Goal: Information Seeking & Learning: Compare options

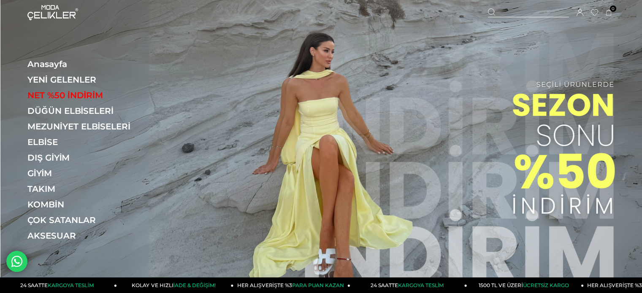
click at [505, 8] on div at bounding box center [528, 12] width 81 height 9
click at [455, 38] on input "text" at bounding box center [321, 42] width 490 height 17
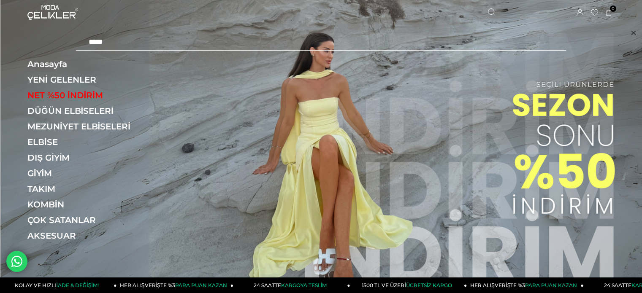
type input "*****"
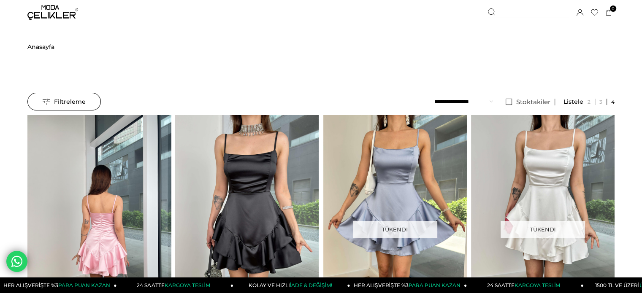
click at [129, 150] on img at bounding box center [98, 210] width 143 height 191
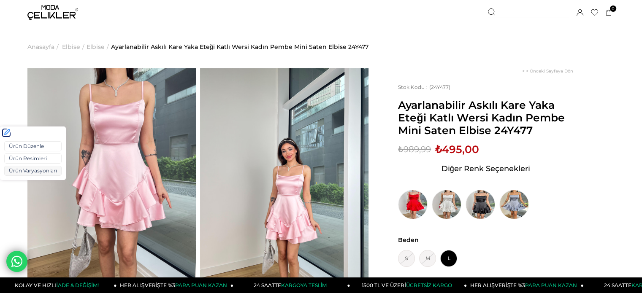
click at [24, 173] on link "Ürün Varyasyonları" at bounding box center [32, 171] width 57 height 10
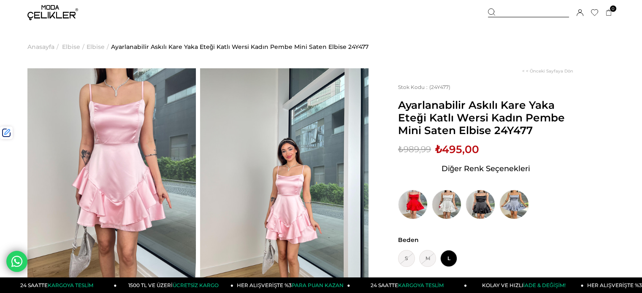
click at [503, 131] on span "Ayarlanabilir Askılı Kare Yaka Eteği Katlı Wersi Kadın Pembe Mini Saten Elbise …" at bounding box center [485, 118] width 175 height 38
click at [513, 131] on span "Ayarlanabilir Askılı Kare Yaka Eteği Katlı Wersi Kadın Pembe Mini Saten Elbise …" at bounding box center [485, 118] width 175 height 38
copy span "24Y477"
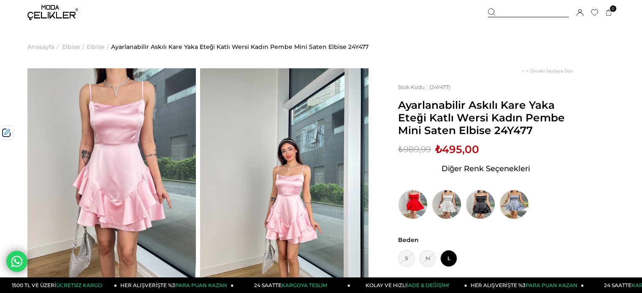
drag, startPoint x: 534, startPoint y: 11, endPoint x: 512, endPoint y: 23, distance: 25.3
click at [534, 11] on div at bounding box center [528, 12] width 81 height 9
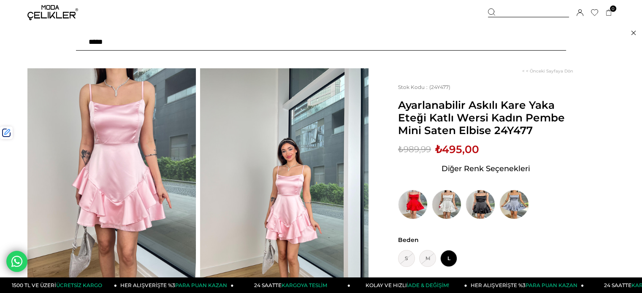
click at [476, 41] on input "text" at bounding box center [321, 42] width 490 height 17
paste input "******"
type input "******"
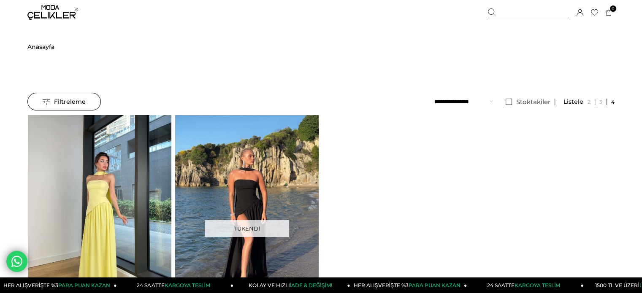
click at [115, 151] on img at bounding box center [99, 210] width 143 height 191
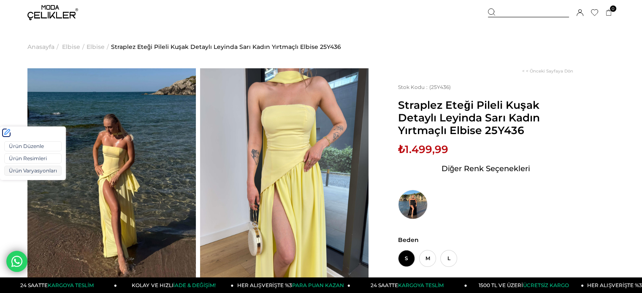
click at [24, 170] on link "Ürün Varyasyonları" at bounding box center [32, 171] width 57 height 10
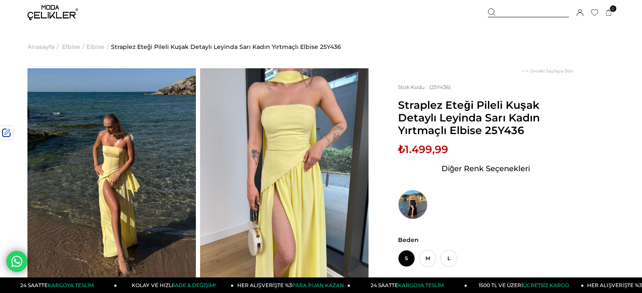
click at [508, 131] on span "Straplez Eteği Pileli Kuşak Detaylı Leyinda Sarı Kadın Yırtmaçlı Elbise 25Y436" at bounding box center [485, 118] width 175 height 38
copy span "25Y436"
click at [505, 16] on div at bounding box center [528, 12] width 81 height 9
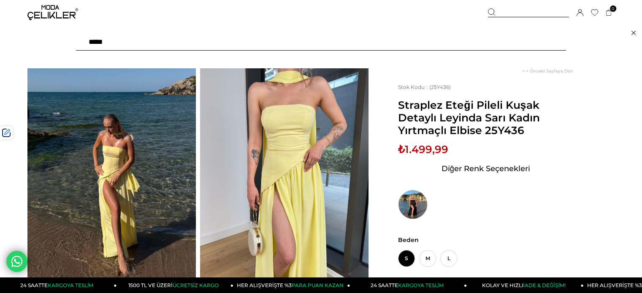
click at [486, 46] on input "text" at bounding box center [321, 42] width 490 height 17
paste input "******"
type input "******"
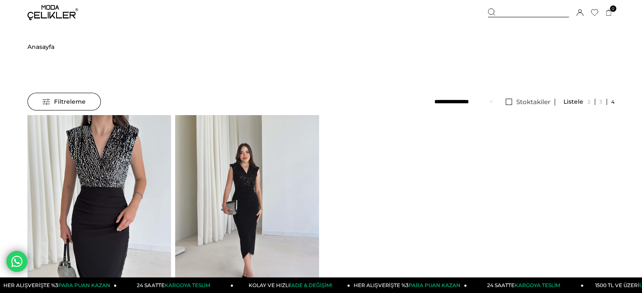
click at [253, 182] on img at bounding box center [246, 210] width 143 height 191
click at [253, 182] on div at bounding box center [247, 210] width 431 height 191
click at [253, 182] on img at bounding box center [246, 210] width 143 height 191
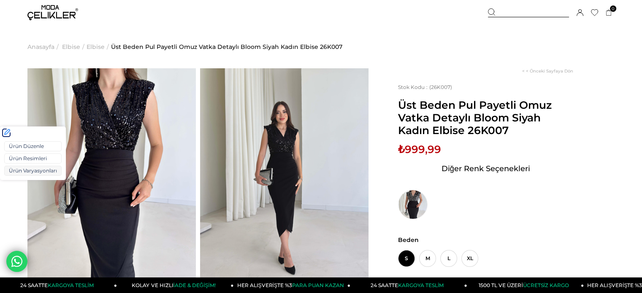
click at [28, 173] on link "Ürün Varyasyonları" at bounding box center [32, 171] width 57 height 10
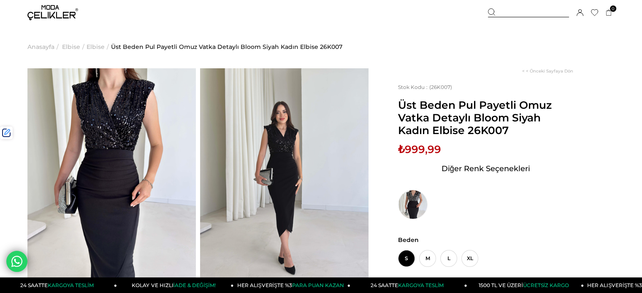
click at [546, 13] on div at bounding box center [528, 12] width 81 height 9
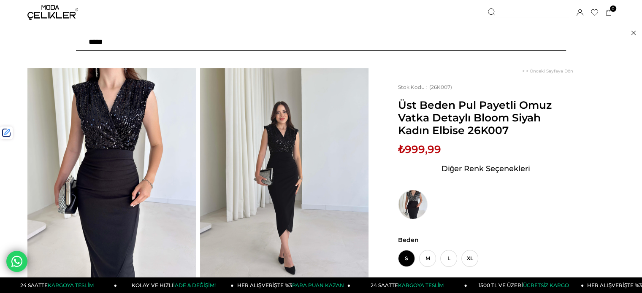
click at [475, 46] on input "text" at bounding box center [321, 42] width 490 height 17
paste input "******"
type input "******"
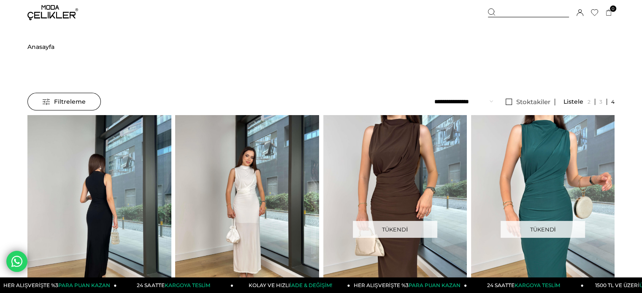
click at [143, 140] on img at bounding box center [98, 210] width 143 height 191
drag, startPoint x: 143, startPoint y: 140, endPoint x: 141, endPoint y: 132, distance: 8.3
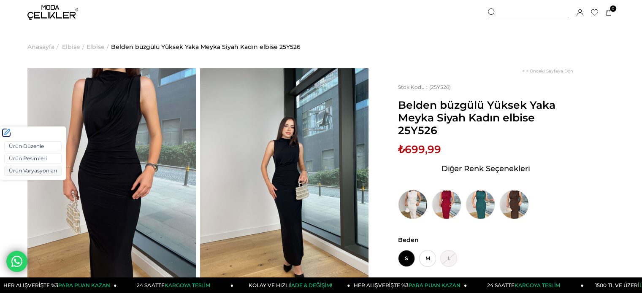
click at [16, 168] on link "Ürün Varyasyonları" at bounding box center [32, 171] width 57 height 10
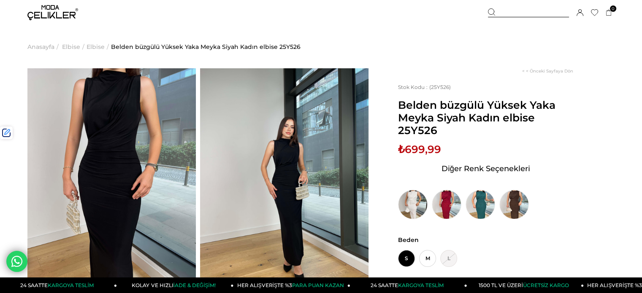
click at [421, 150] on span "₺699,99" at bounding box center [419, 149] width 43 height 13
drag, startPoint x: 421, startPoint y: 150, endPoint x: 277, endPoint y: 69, distance: 165.1
click at [420, 149] on span "₺699,99" at bounding box center [419, 149] width 43 height 13
copy span "699,99"
click at [501, 11] on div at bounding box center [528, 12] width 81 height 9
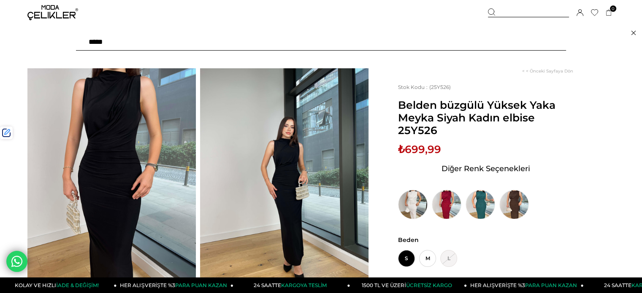
click at [468, 47] on input "text" at bounding box center [321, 42] width 490 height 17
type input "*****"
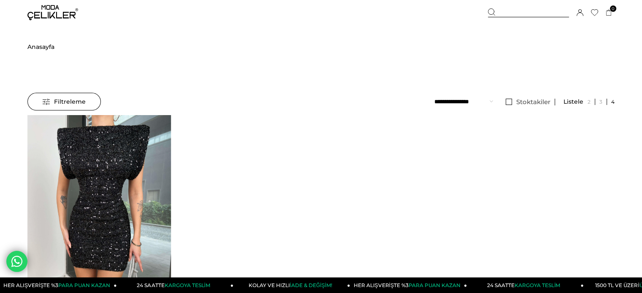
click at [172, 180] on div "‹ › Favorilere Ekle Moda Celikler Omuz Vatkalı Payetli Barry Kadın Siyah Mini E…" at bounding box center [99, 244] width 148 height 259
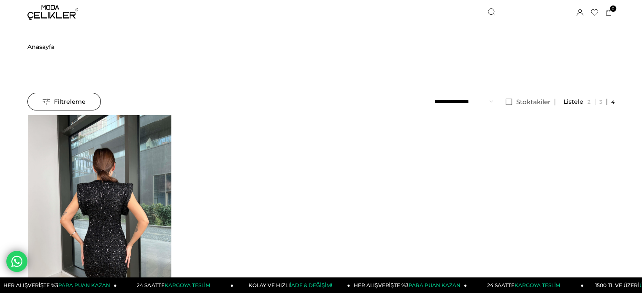
click at [143, 177] on img at bounding box center [98, 210] width 143 height 191
click at [143, 176] on img at bounding box center [99, 210] width 143 height 191
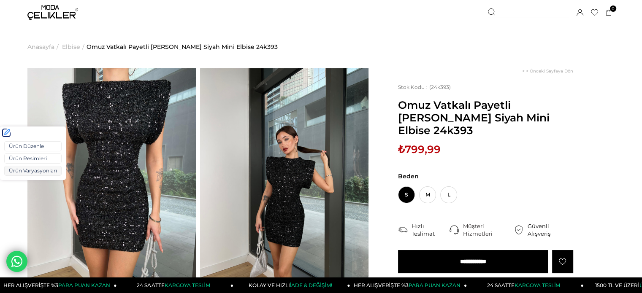
click at [30, 172] on link "Ürün Varyasyonları" at bounding box center [32, 171] width 57 height 10
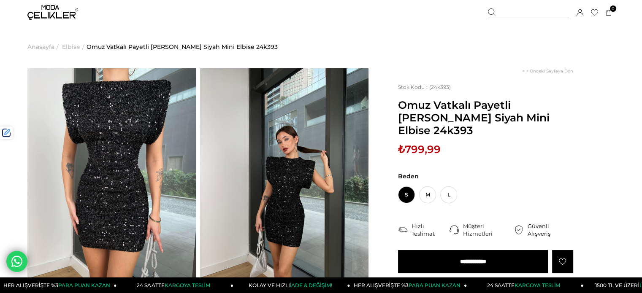
click at [425, 143] on span "₺799,99" at bounding box center [419, 149] width 43 height 13
copy span "799,99"
click at [526, 15] on div at bounding box center [528, 12] width 81 height 9
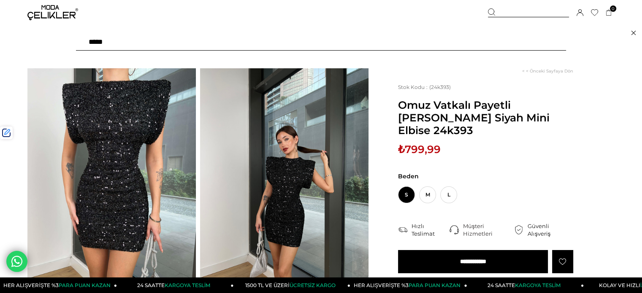
click at [496, 39] on input "text" at bounding box center [321, 42] width 490 height 17
paste input "******"
type input "******"
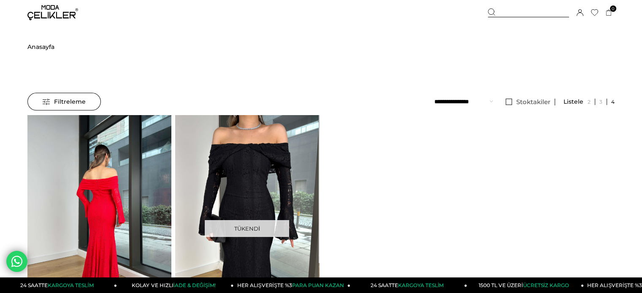
click at [130, 173] on img at bounding box center [98, 210] width 143 height 191
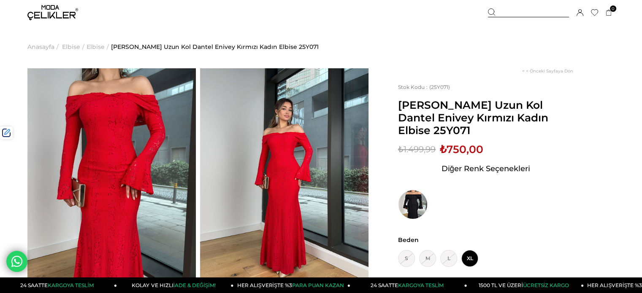
click at [508, 13] on div at bounding box center [528, 12] width 81 height 9
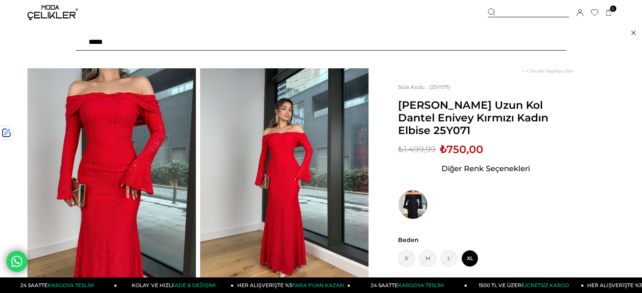
click at [403, 42] on input "text" at bounding box center [321, 42] width 490 height 17
paste input "******"
type input "******"
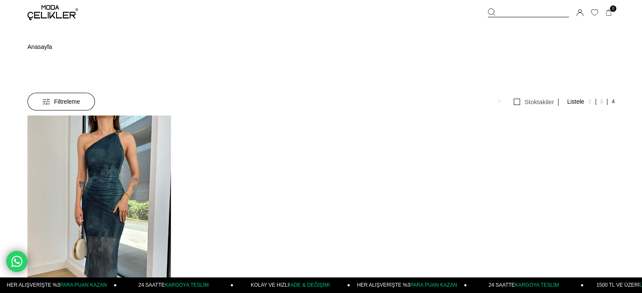
click at [88, 151] on img at bounding box center [98, 211] width 143 height 191
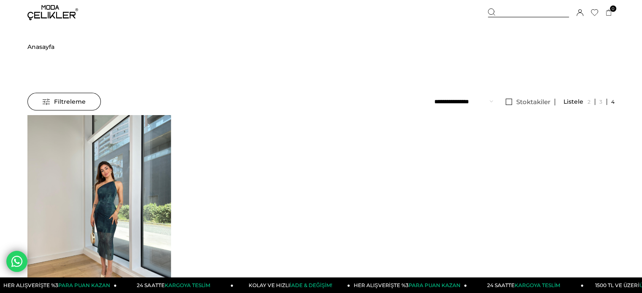
click at [88, 151] on img at bounding box center [98, 210] width 143 height 191
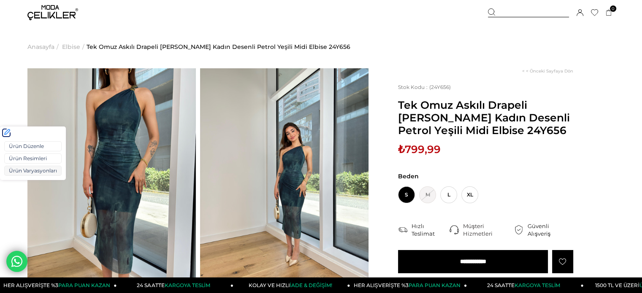
click at [23, 169] on link "Ürün Varyasyonları" at bounding box center [32, 171] width 57 height 10
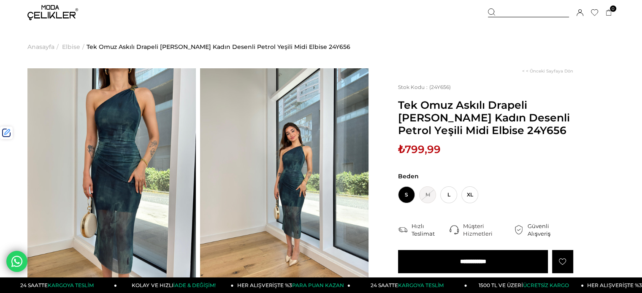
click at [424, 148] on span "₺799,99" at bounding box center [419, 149] width 43 height 13
drag, startPoint x: 424, startPoint y: 148, endPoint x: 237, endPoint y: 8, distance: 234.4
click at [424, 148] on span "₺799,99" at bounding box center [419, 149] width 43 height 13
copy span "799,99"
click at [513, 13] on div at bounding box center [528, 12] width 81 height 9
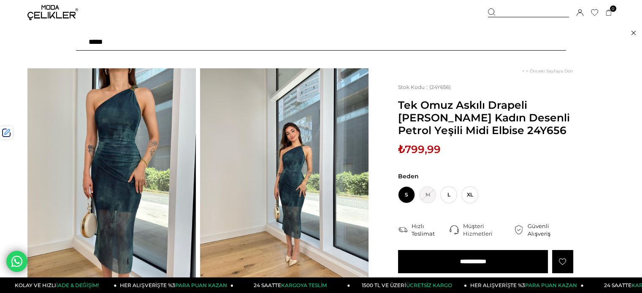
click at [479, 42] on input "text" at bounding box center [321, 42] width 490 height 17
paste input "******"
type input "******"
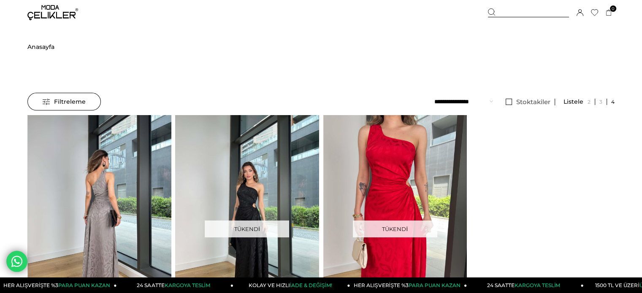
click at [106, 168] on img at bounding box center [99, 210] width 143 height 191
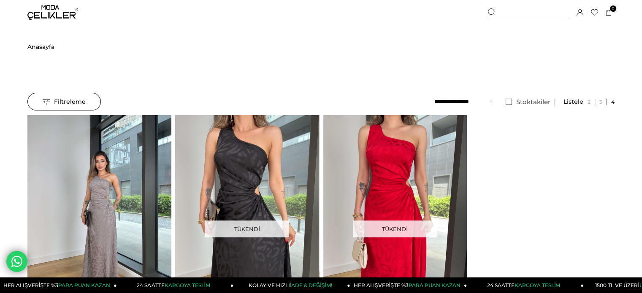
click at [106, 168] on div at bounding box center [28, 210] width 574 height 191
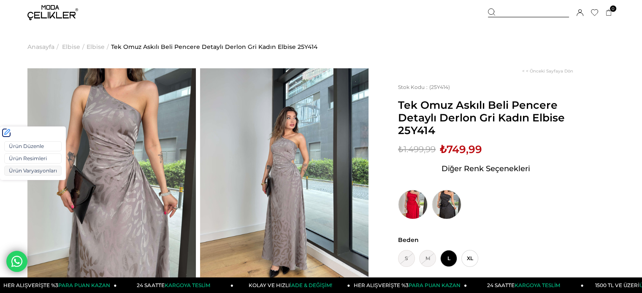
click at [17, 170] on link "Ürün Varyasyonları" at bounding box center [32, 171] width 57 height 10
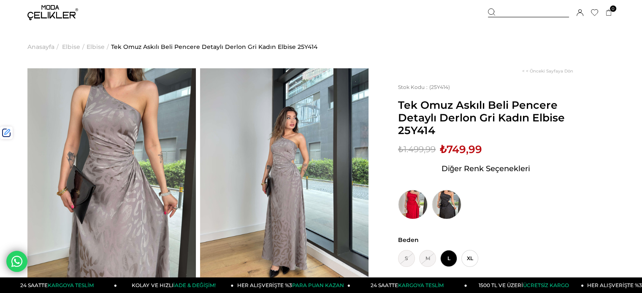
click at [478, 151] on span "₺749,99" at bounding box center [461, 149] width 42 height 13
drag, startPoint x: 478, startPoint y: 151, endPoint x: 269, endPoint y: 23, distance: 245.8
click at [478, 150] on span "₺749,99" at bounding box center [461, 149] width 42 height 13
copy span "749,99"
click at [509, 14] on div at bounding box center [528, 12] width 81 height 9
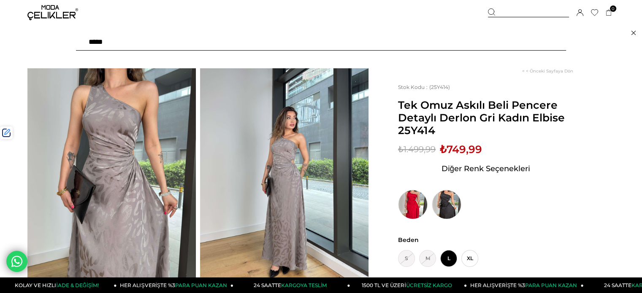
click at [451, 49] on input "text" at bounding box center [321, 42] width 490 height 17
type input "*******"
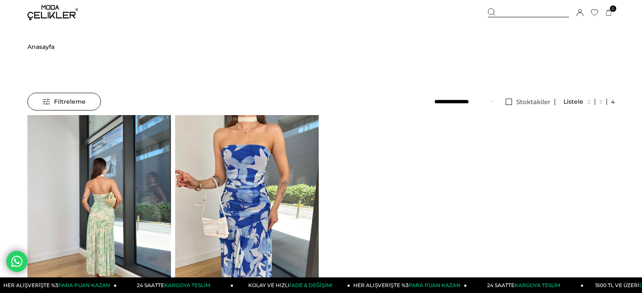
click at [126, 172] on img at bounding box center [98, 210] width 143 height 191
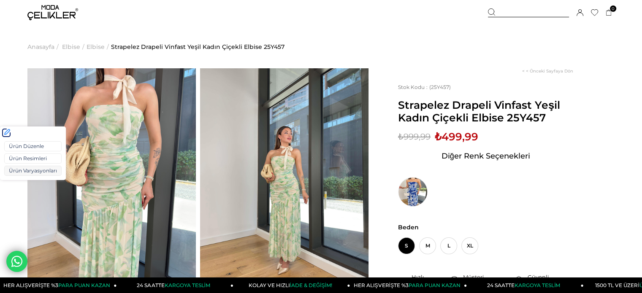
click at [30, 173] on link "Ürün Varyasyonları" at bounding box center [32, 171] width 57 height 10
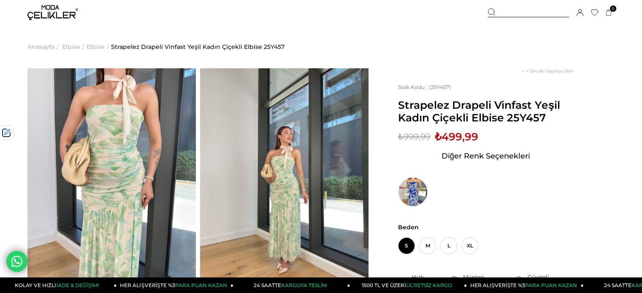
click at [521, 121] on span "Strapelez Drapeli Vinfast Yeşil Kadın Çiçekli Elbise 25Y457" at bounding box center [485, 111] width 175 height 25
copy span "25Y457"
click at [516, 13] on div at bounding box center [528, 12] width 81 height 9
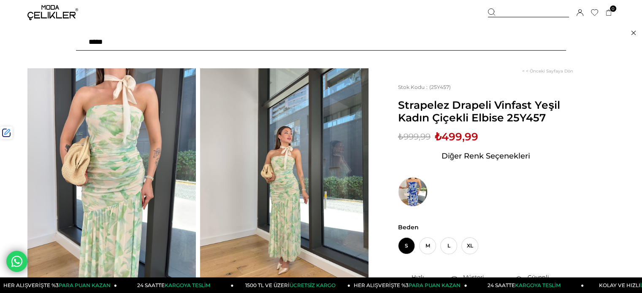
click at [491, 39] on input "text" at bounding box center [321, 42] width 490 height 17
paste input "******"
type input "******"
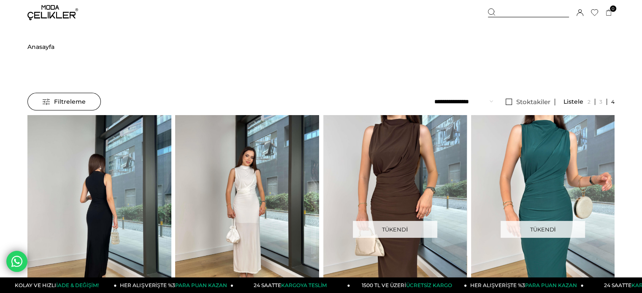
click at [124, 165] on img at bounding box center [98, 210] width 143 height 191
drag, startPoint x: 124, startPoint y: 165, endPoint x: 124, endPoint y: 153, distance: 11.8
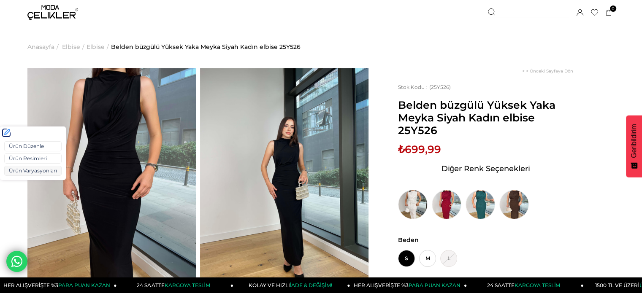
click at [34, 170] on link "Ürün Varyasyonları" at bounding box center [32, 171] width 57 height 10
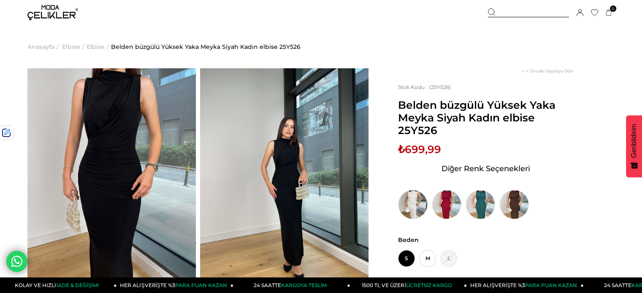
click at [422, 130] on span "Belden büzgülü Yüksek Yaka Meyka Siyah Kadın elbise 25Y526" at bounding box center [485, 118] width 175 height 38
copy span "25Y526"
click at [505, 11] on div at bounding box center [528, 12] width 81 height 9
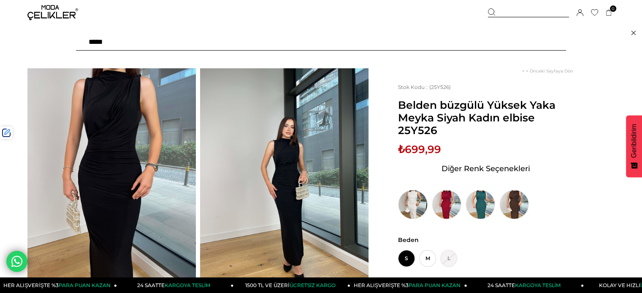
click at [463, 38] on input "text" at bounding box center [321, 42] width 490 height 17
type input "*******"
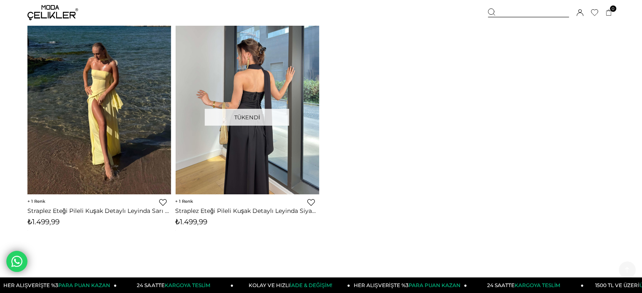
scroll to position [169, 0]
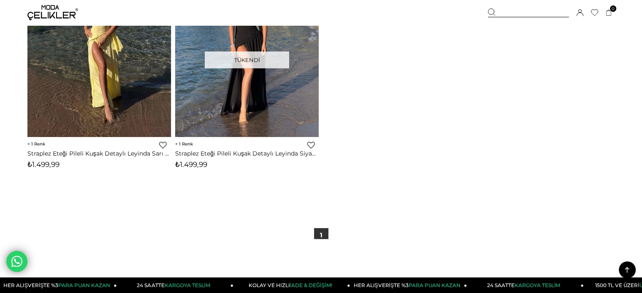
click at [54, 163] on span "₺1.499,99" at bounding box center [43, 164] width 32 height 8
copy span "1.499,99"
click at [513, 11] on div at bounding box center [528, 12] width 81 height 9
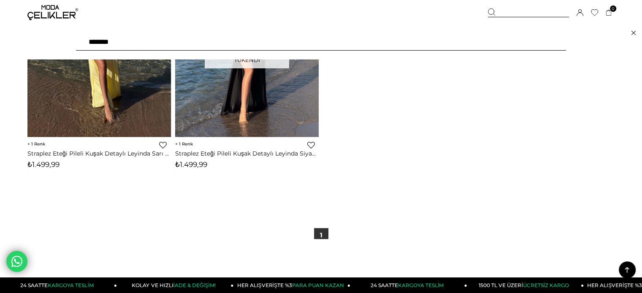
click at [458, 39] on input "*******" at bounding box center [321, 42] width 490 height 17
type input "*******"
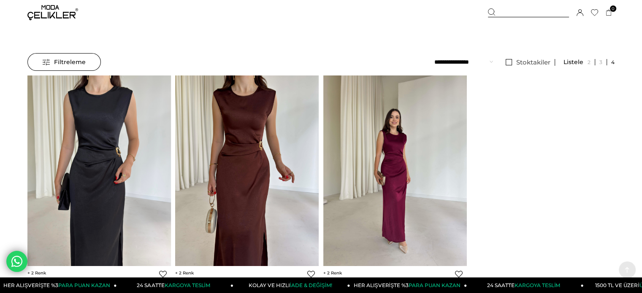
scroll to position [127, 0]
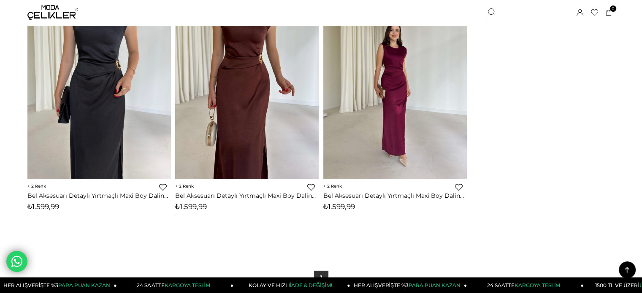
click at [348, 209] on span "₺1.599,99" at bounding box center [339, 206] width 32 height 8
copy span "1.599,99"
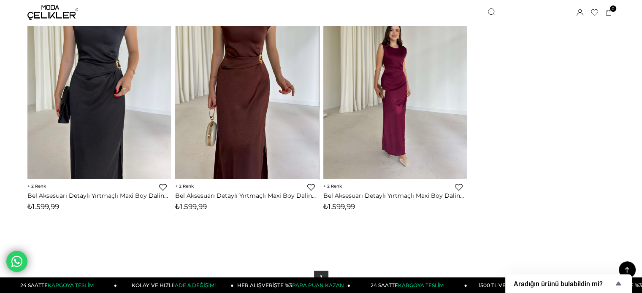
click at [506, 11] on div at bounding box center [528, 12] width 81 height 9
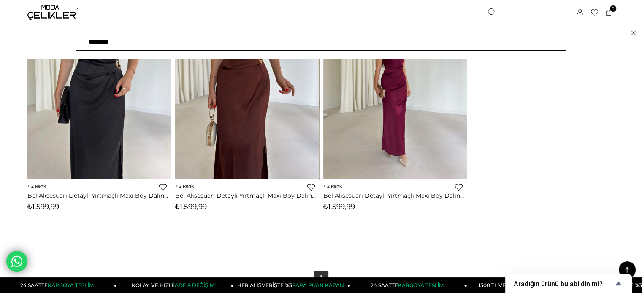
click at [442, 45] on input "*******" at bounding box center [321, 42] width 490 height 17
type input "******"
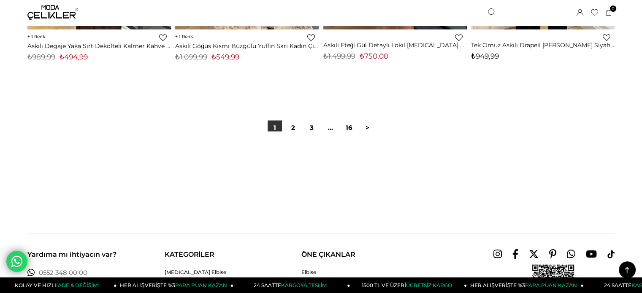
scroll to position [5273, 0]
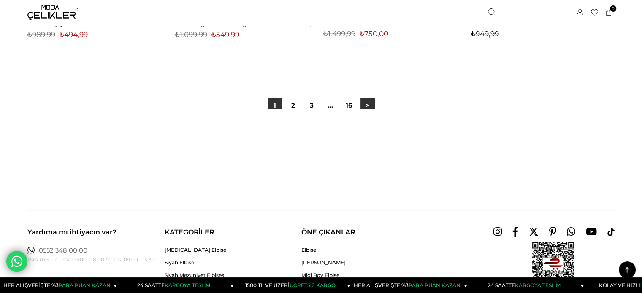
click at [369, 104] on link ">" at bounding box center [367, 105] width 14 height 14
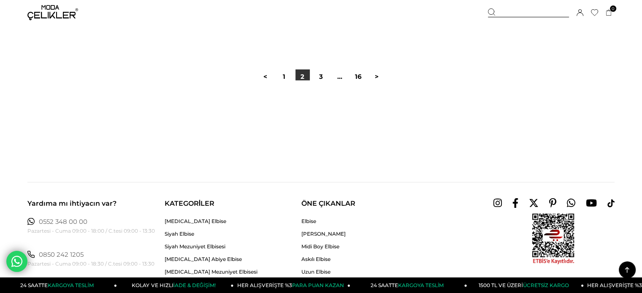
scroll to position [5316, 0]
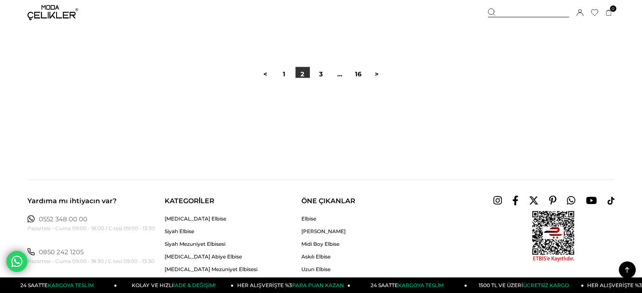
click at [373, 78] on div at bounding box center [320, 105] width 587 height 54
click at [373, 77] on link ">" at bounding box center [377, 74] width 14 height 14
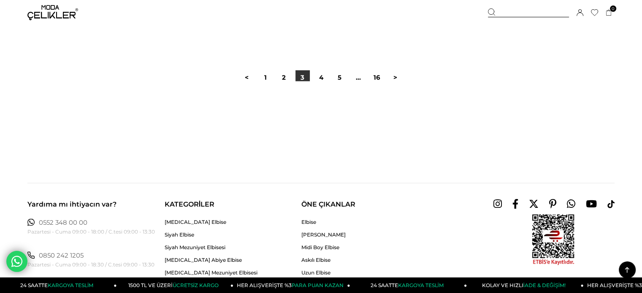
scroll to position [5442, 0]
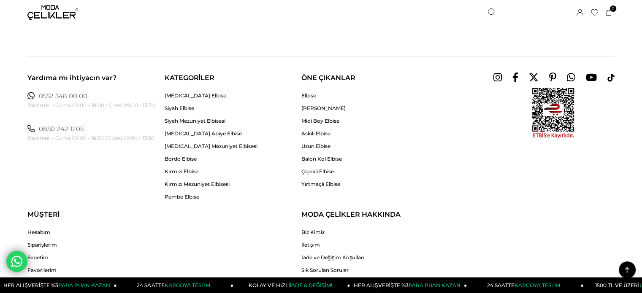
click at [507, 10] on div at bounding box center [528, 12] width 81 height 9
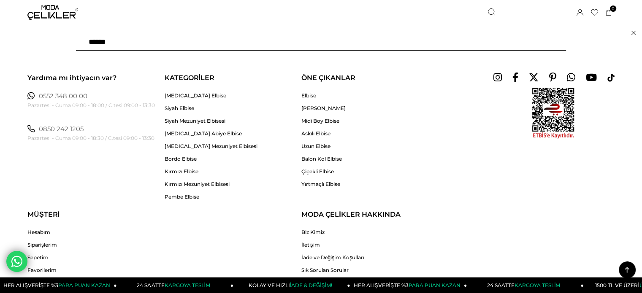
click at [468, 42] on input "******" at bounding box center [321, 42] width 490 height 17
type input "*"
paste input "******"
type input "******"
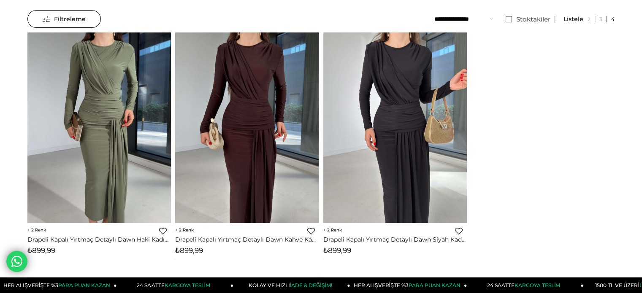
scroll to position [84, 0]
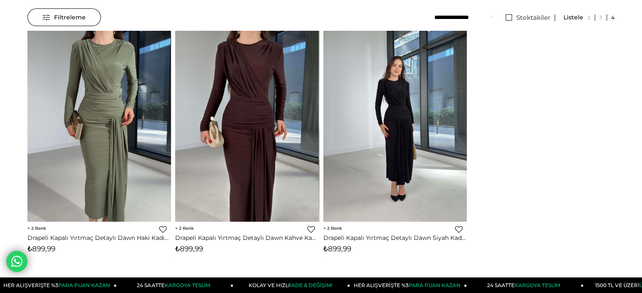
click at [412, 127] on img at bounding box center [394, 126] width 143 height 191
click at [412, 127] on div at bounding box center [395, 126] width 431 height 191
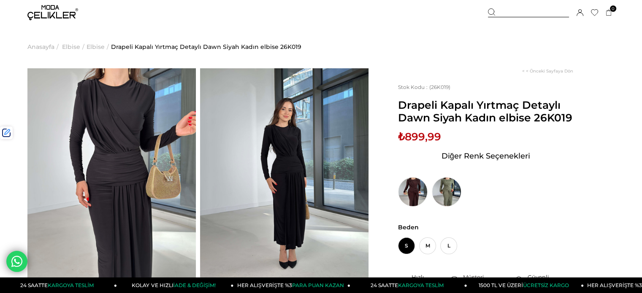
click at [510, 12] on div at bounding box center [528, 12] width 81 height 9
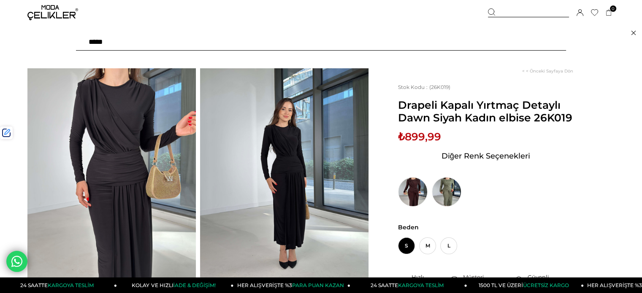
click at [486, 47] on input "text" at bounding box center [321, 42] width 490 height 17
paste input "******"
type input "******"
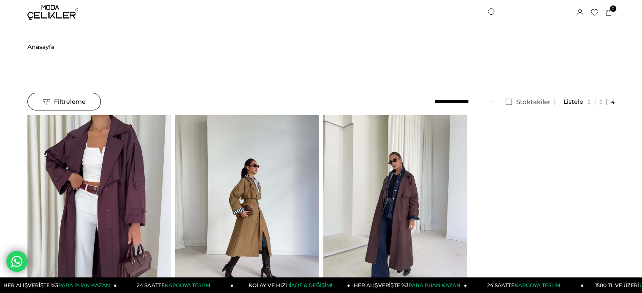
click at [386, 137] on img at bounding box center [394, 210] width 143 height 191
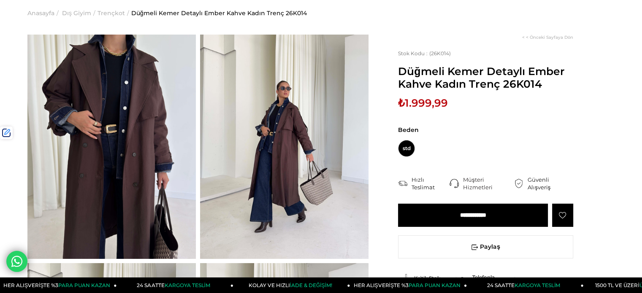
scroll to position [42, 0]
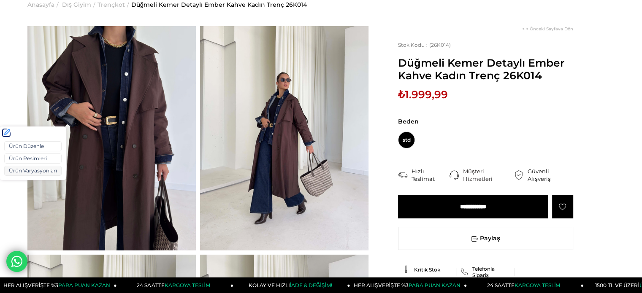
click at [26, 169] on link "Ürün Varyasyonları" at bounding box center [32, 171] width 57 height 10
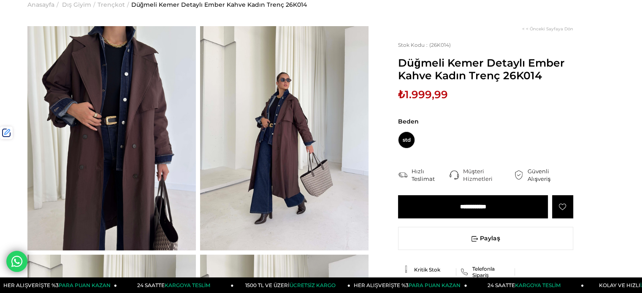
click at [425, 92] on span "₺1.999,99" at bounding box center [423, 94] width 50 height 13
copy span "1.999,99"
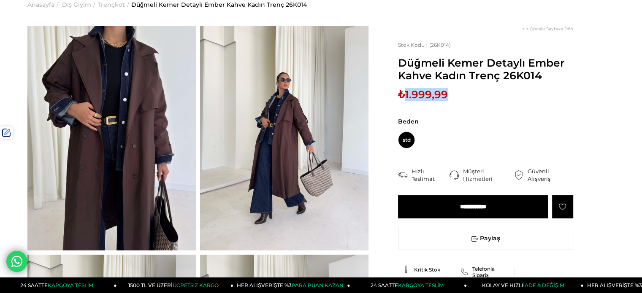
scroll to position [0, 0]
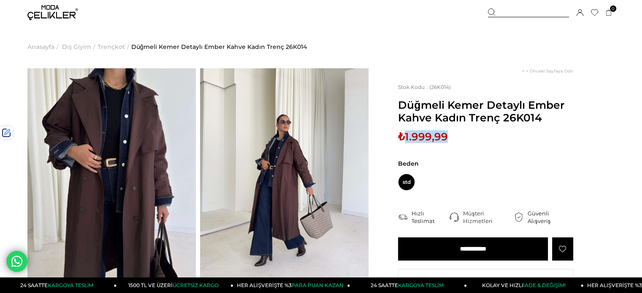
click at [49, 14] on img at bounding box center [52, 12] width 51 height 15
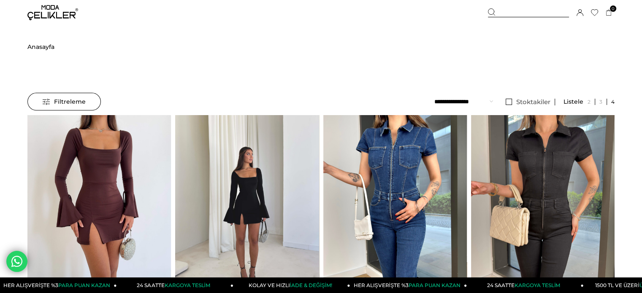
click at [210, 155] on img at bounding box center [246, 210] width 143 height 191
drag, startPoint x: 210, startPoint y: 155, endPoint x: 174, endPoint y: 97, distance: 67.7
click at [209, 153] on div at bounding box center [391, 210] width 718 height 191
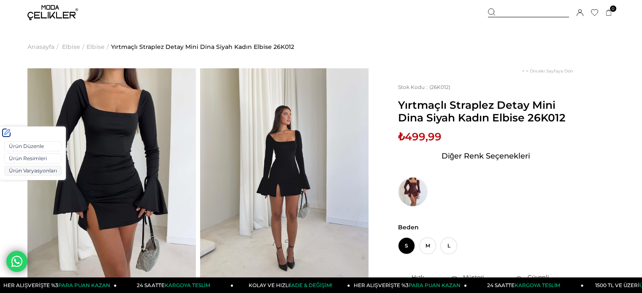
click at [25, 173] on link "Ürün Varyasyonları" at bounding box center [32, 171] width 57 height 10
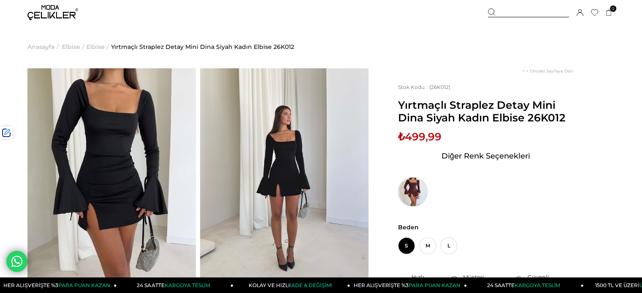
click at [403, 195] on img at bounding box center [413, 192] width 30 height 30
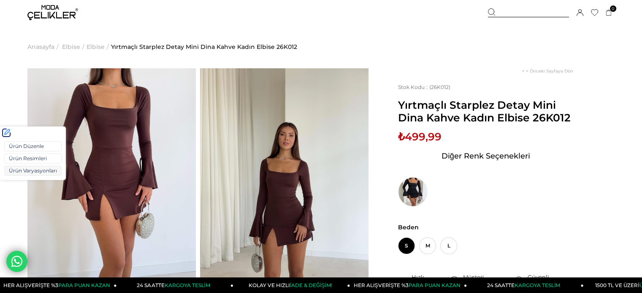
click at [40, 170] on link "Ürün Varyasyonları" at bounding box center [32, 171] width 57 height 10
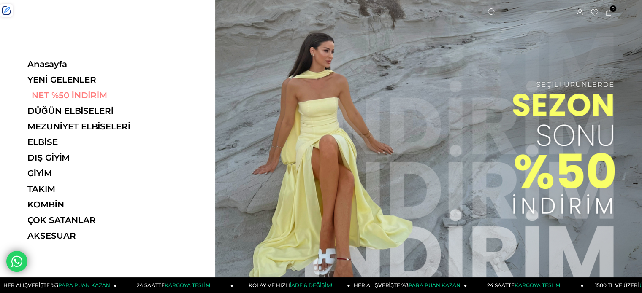
click at [62, 94] on link "NET %50 İNDİRİM" at bounding box center [85, 95] width 116 height 10
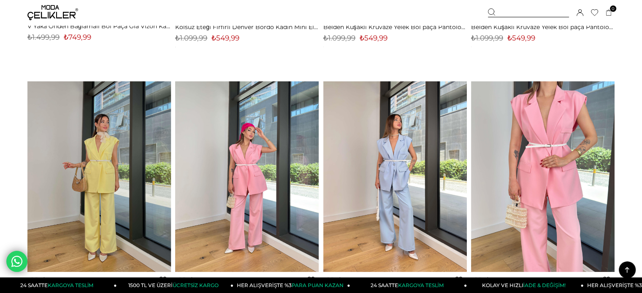
scroll to position [4008, 0]
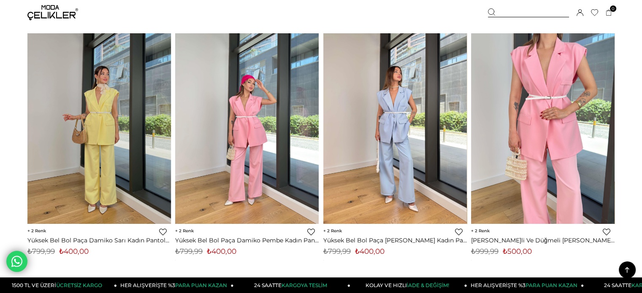
click at [47, 17] on img at bounding box center [52, 12] width 51 height 15
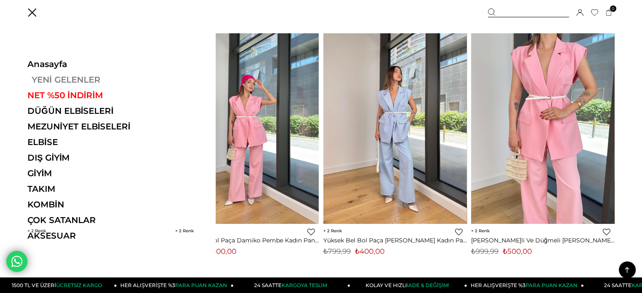
click at [47, 76] on link "YENİ GELENLER" at bounding box center [85, 80] width 116 height 10
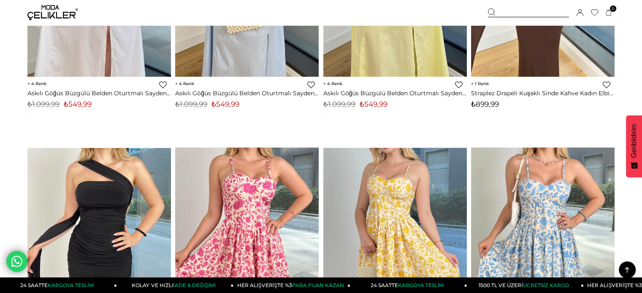
scroll to position [5105, 0]
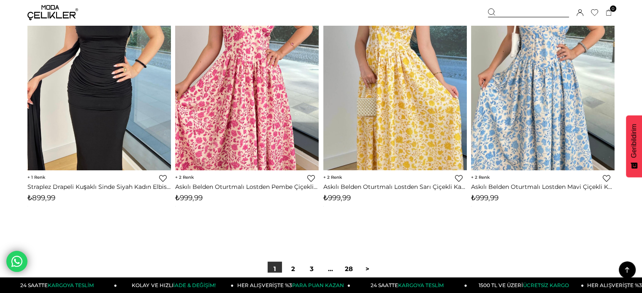
click at [51, 12] on img at bounding box center [52, 12] width 51 height 15
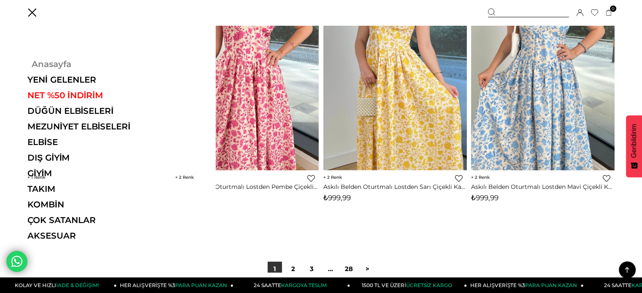
click at [54, 66] on link "Anasayfa" at bounding box center [85, 64] width 116 height 10
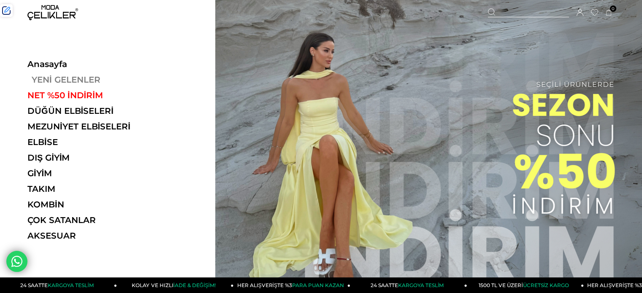
click at [44, 82] on link "YENİ GELENLER" at bounding box center [85, 80] width 116 height 10
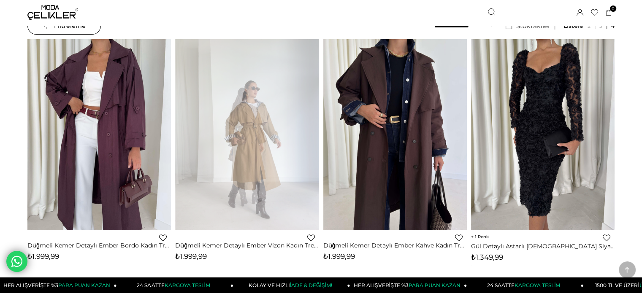
scroll to position [127, 0]
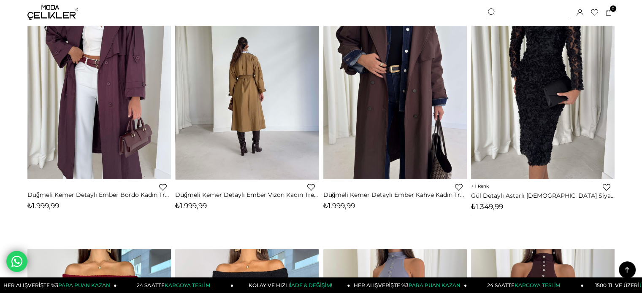
click at [249, 141] on img at bounding box center [246, 84] width 143 height 191
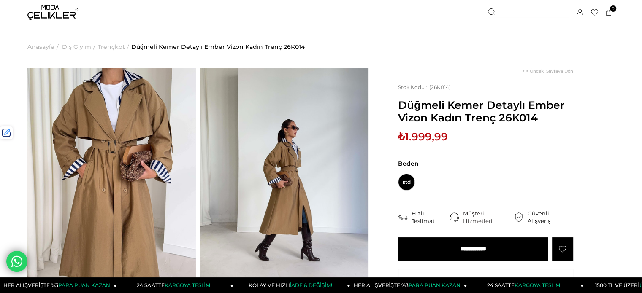
click at [523, 116] on span "Düğmeli Kemer Detaylı Ember Vizon Kadın Trenç 26K014" at bounding box center [485, 111] width 175 height 25
copy span "26K014"
click at [522, 12] on div at bounding box center [528, 12] width 81 height 9
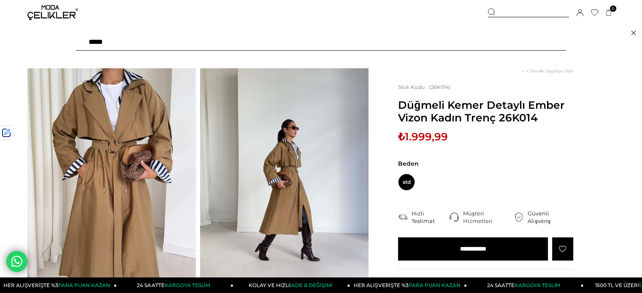
click at [466, 45] on input "text" at bounding box center [321, 42] width 490 height 17
paste input "******"
type input "******"
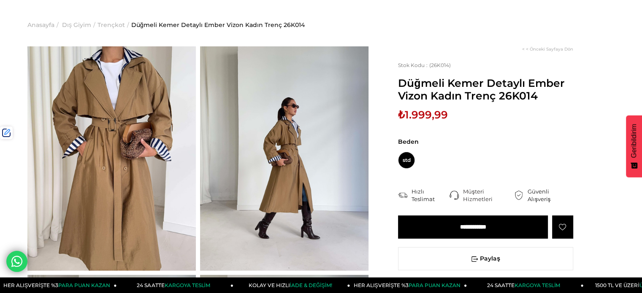
scroll to position [42, 0]
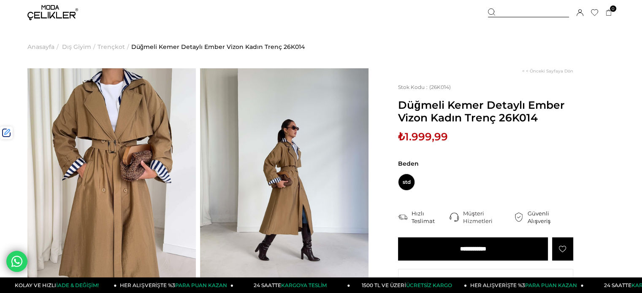
click at [513, 6] on div "Sepetim 0 Ürün Sepetinizde ürün bulunmamaktadır. Genel Toplam : Sepetim SİPARİŞ…" at bounding box center [551, 12] width 127 height 25
click at [515, 15] on div at bounding box center [528, 12] width 81 height 9
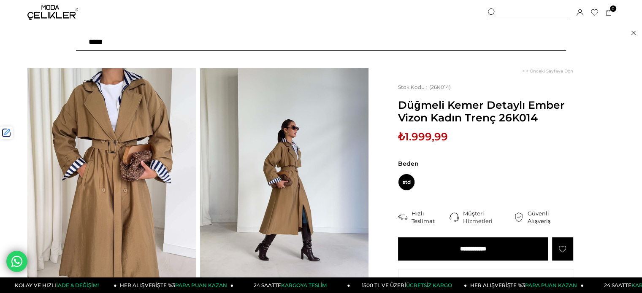
click at [479, 42] on input "text" at bounding box center [321, 42] width 490 height 17
type input "*******"
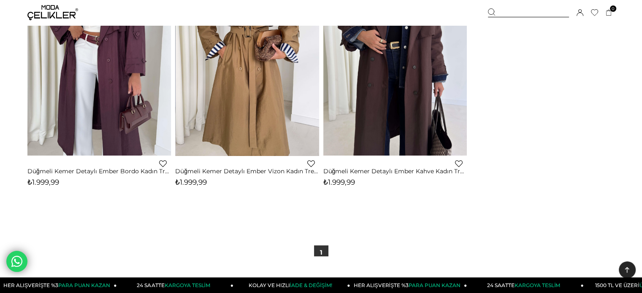
scroll to position [157, 0]
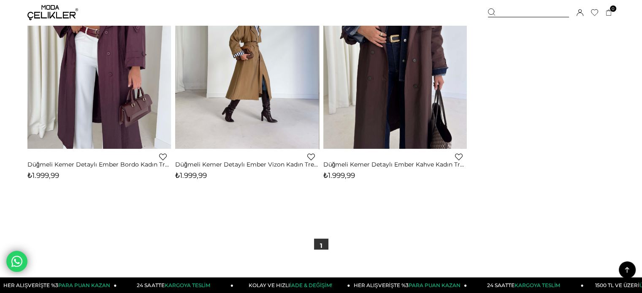
click at [192, 177] on span "₺1.999,99" at bounding box center [191, 175] width 32 height 8
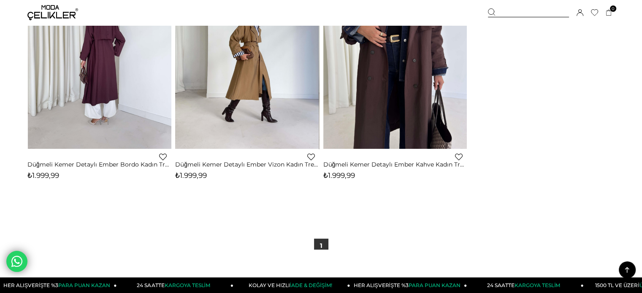
copy span "1.999,99"
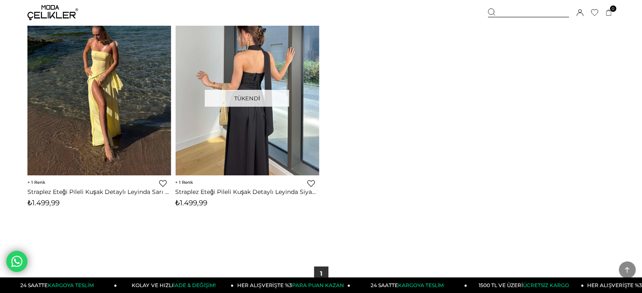
scroll to position [169, 0]
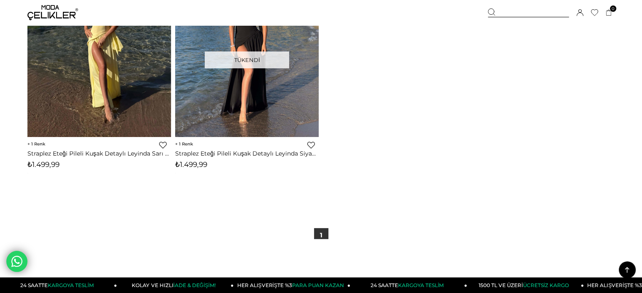
click at [45, 166] on span "₺1.499,99" at bounding box center [43, 164] width 32 height 8
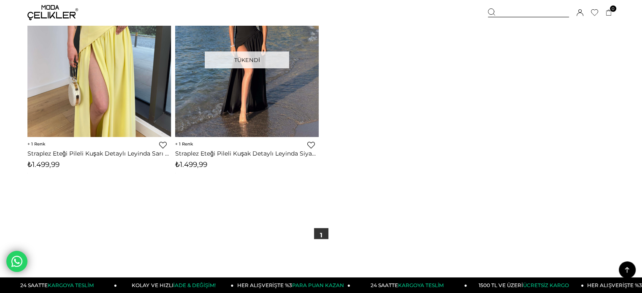
copy span "1.499,99"
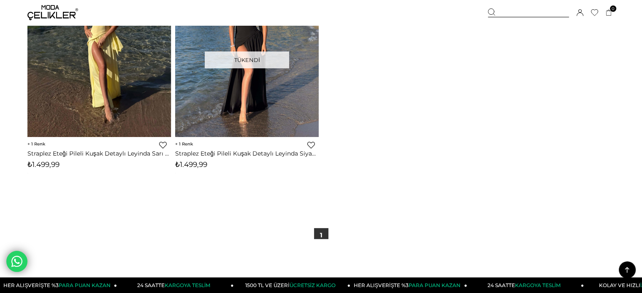
click at [509, 13] on div at bounding box center [528, 12] width 81 height 9
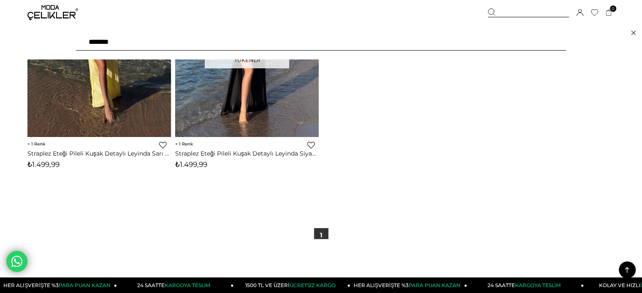
click at [468, 42] on input "*******" at bounding box center [321, 42] width 490 height 17
paste input "text"
type input "******"
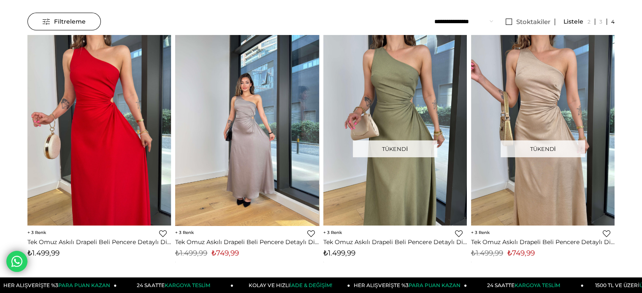
scroll to position [211, 0]
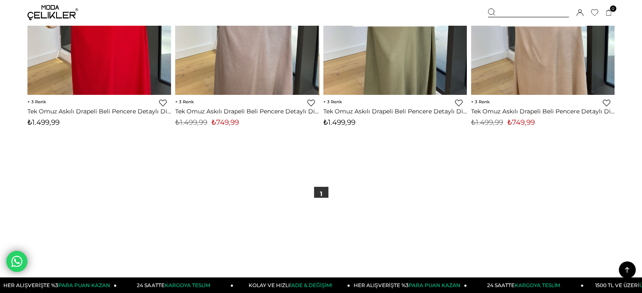
click at [229, 125] on span "₺749,99" at bounding box center [224, 122] width 27 height 8
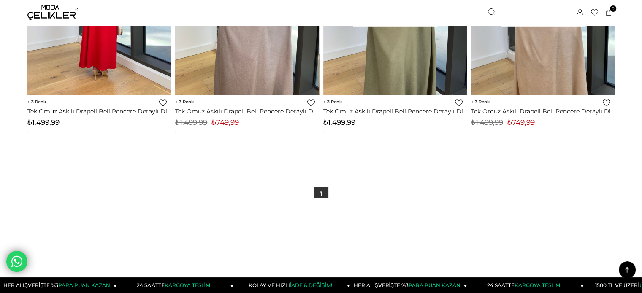
copy span "749,99"
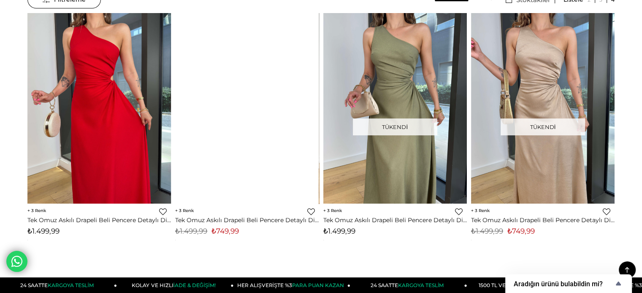
scroll to position [0, 0]
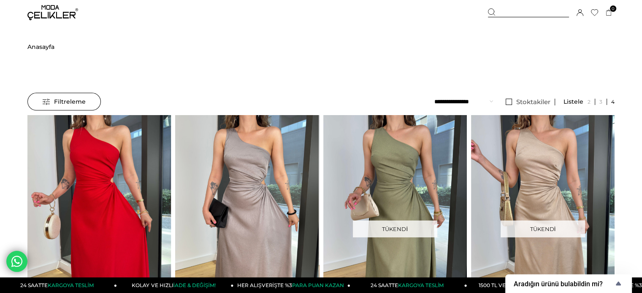
click at [54, 14] on img at bounding box center [52, 12] width 51 height 15
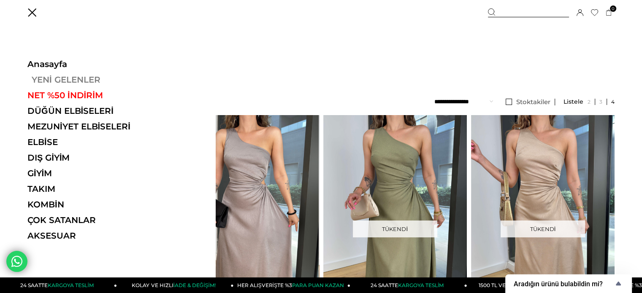
click at [68, 79] on link "YENİ GELENLER" at bounding box center [85, 80] width 116 height 10
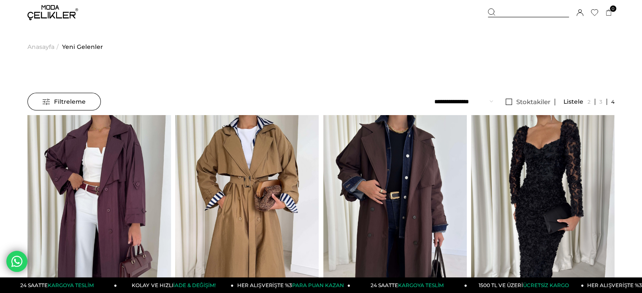
click at [508, 15] on div at bounding box center [528, 12] width 81 height 9
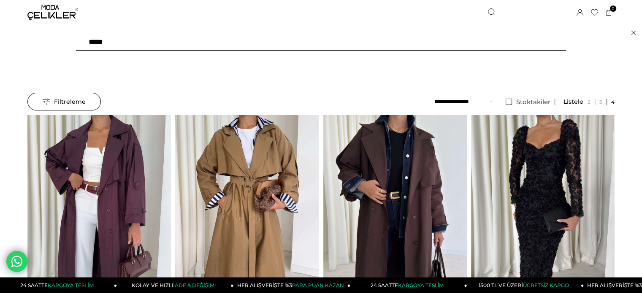
click at [451, 46] on input "text" at bounding box center [321, 42] width 490 height 17
type input "****"
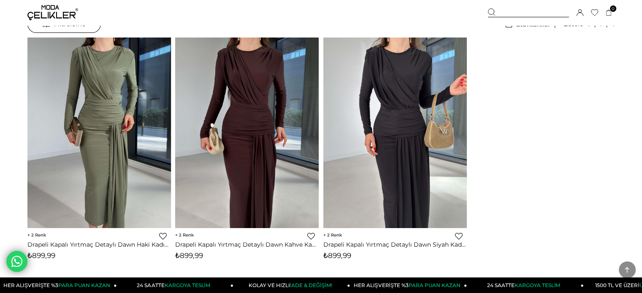
scroll to position [169, 0]
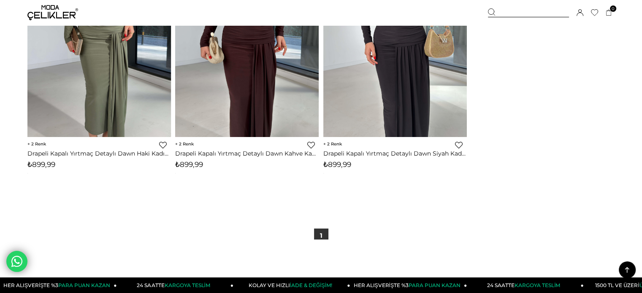
click at [201, 165] on span "₺899,99" at bounding box center [189, 164] width 28 height 8
copy span "899,99"
